Goal: Task Accomplishment & Management: Manage account settings

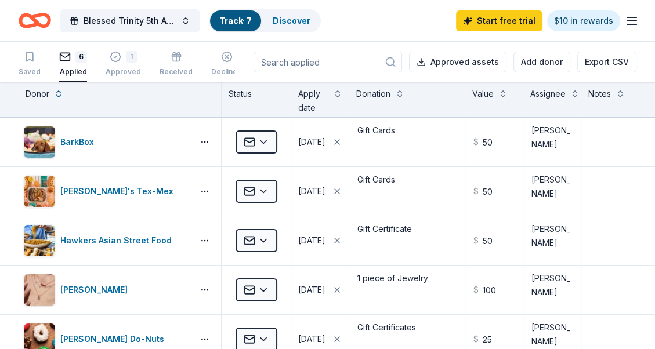
click at [70, 70] on div "Applied" at bounding box center [73, 71] width 28 height 9
click at [631, 19] on icon "button" at bounding box center [631, 21] width 14 height 14
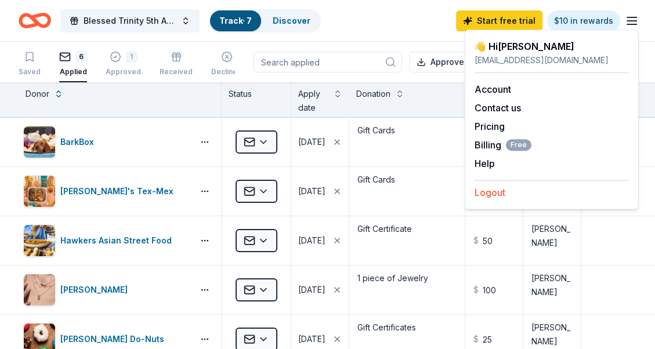
click at [492, 193] on button "Logout" at bounding box center [489, 193] width 31 height 14
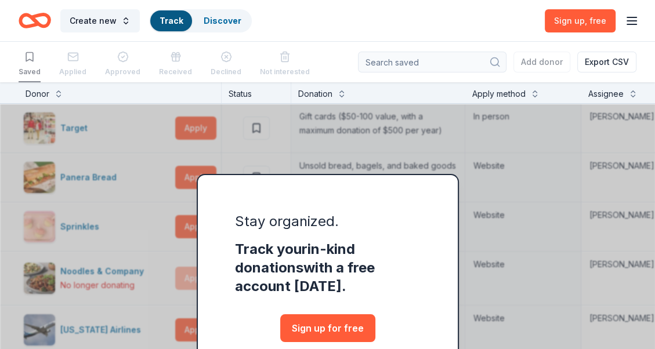
click at [314, 34] on div "Create new Track Discover Sign up , free" at bounding box center [327, 20] width 617 height 27
click at [634, 21] on icon "button" at bounding box center [631, 21] width 14 height 14
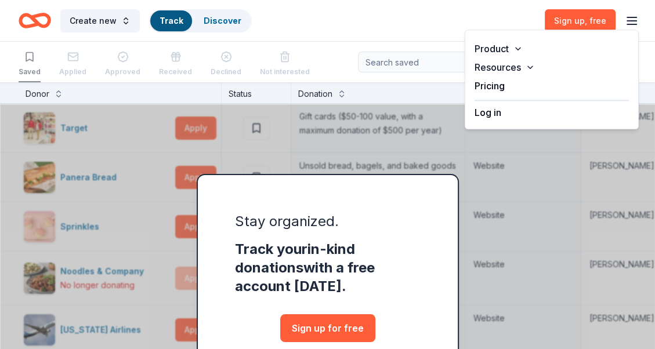
click at [489, 112] on button "Log in" at bounding box center [487, 113] width 27 height 14
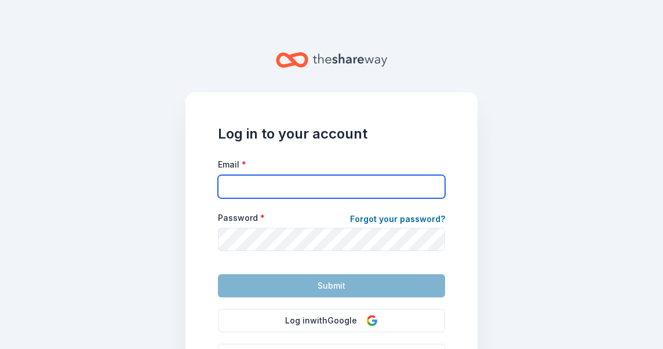
click at [220, 191] on input "Email *" at bounding box center [331, 186] width 227 height 23
type input "[EMAIL_ADDRESS][DOMAIN_NAME]"
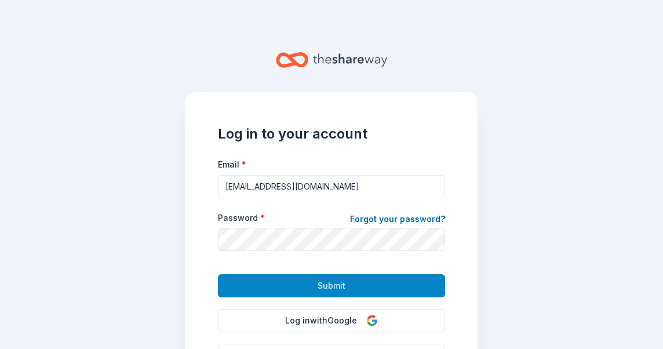
click at [305, 289] on button "Submit" at bounding box center [331, 285] width 227 height 23
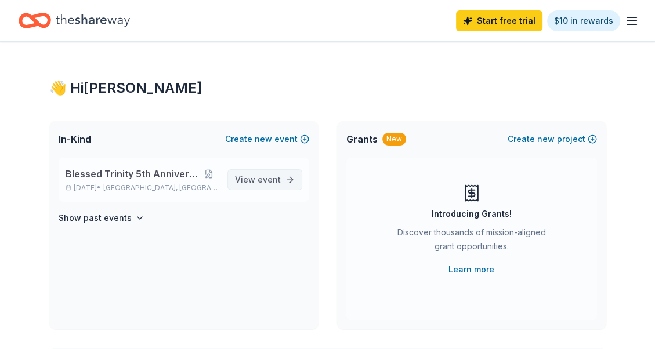
click at [267, 180] on span "event" at bounding box center [268, 180] width 23 height 10
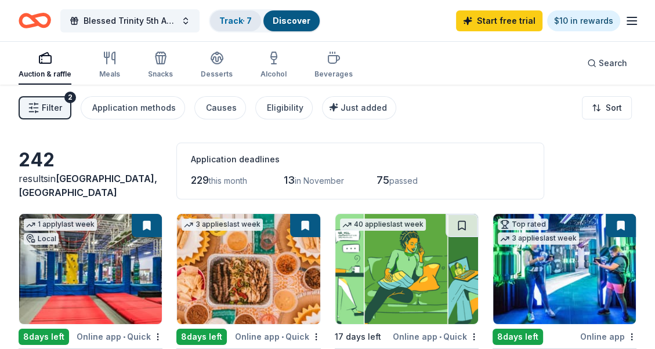
click at [230, 22] on link "Track · 7" at bounding box center [235, 21] width 32 height 10
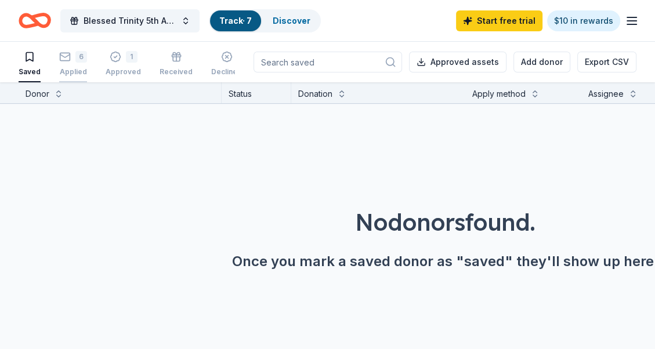
click at [67, 59] on icon "button" at bounding box center [65, 57] width 12 height 12
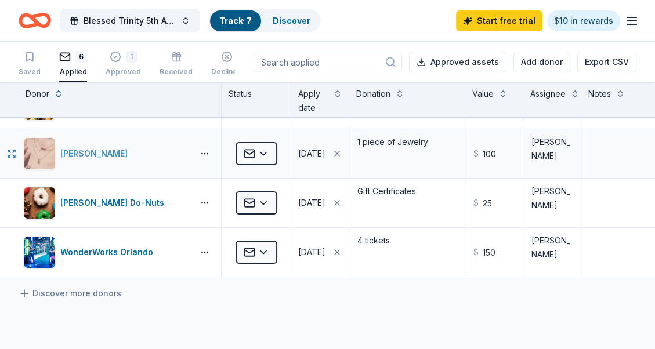
scroll to position [116, 0]
